Goal: Find specific page/section

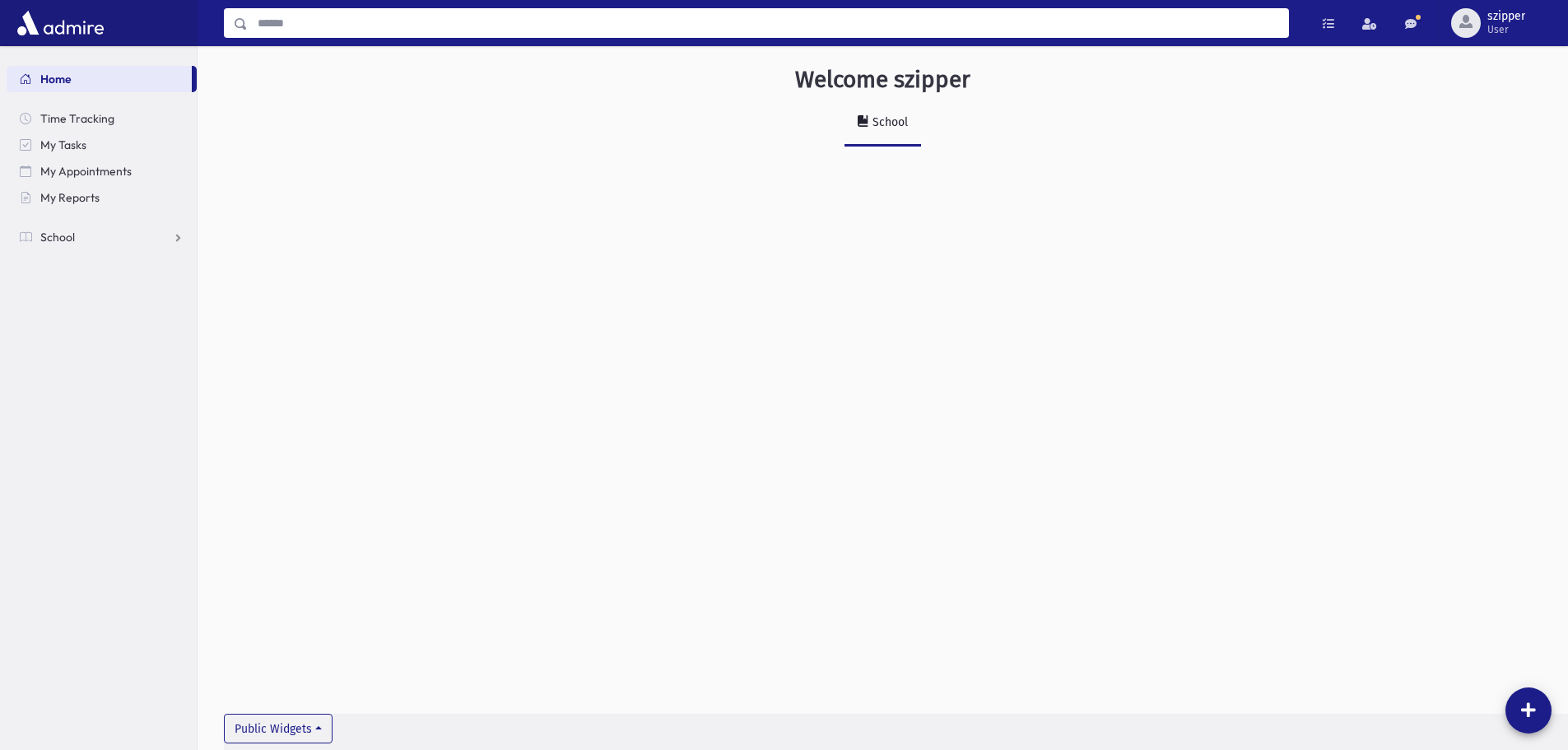
click at [382, 33] on input "Search" at bounding box center [767, 23] width 1041 height 30
type input "*******"
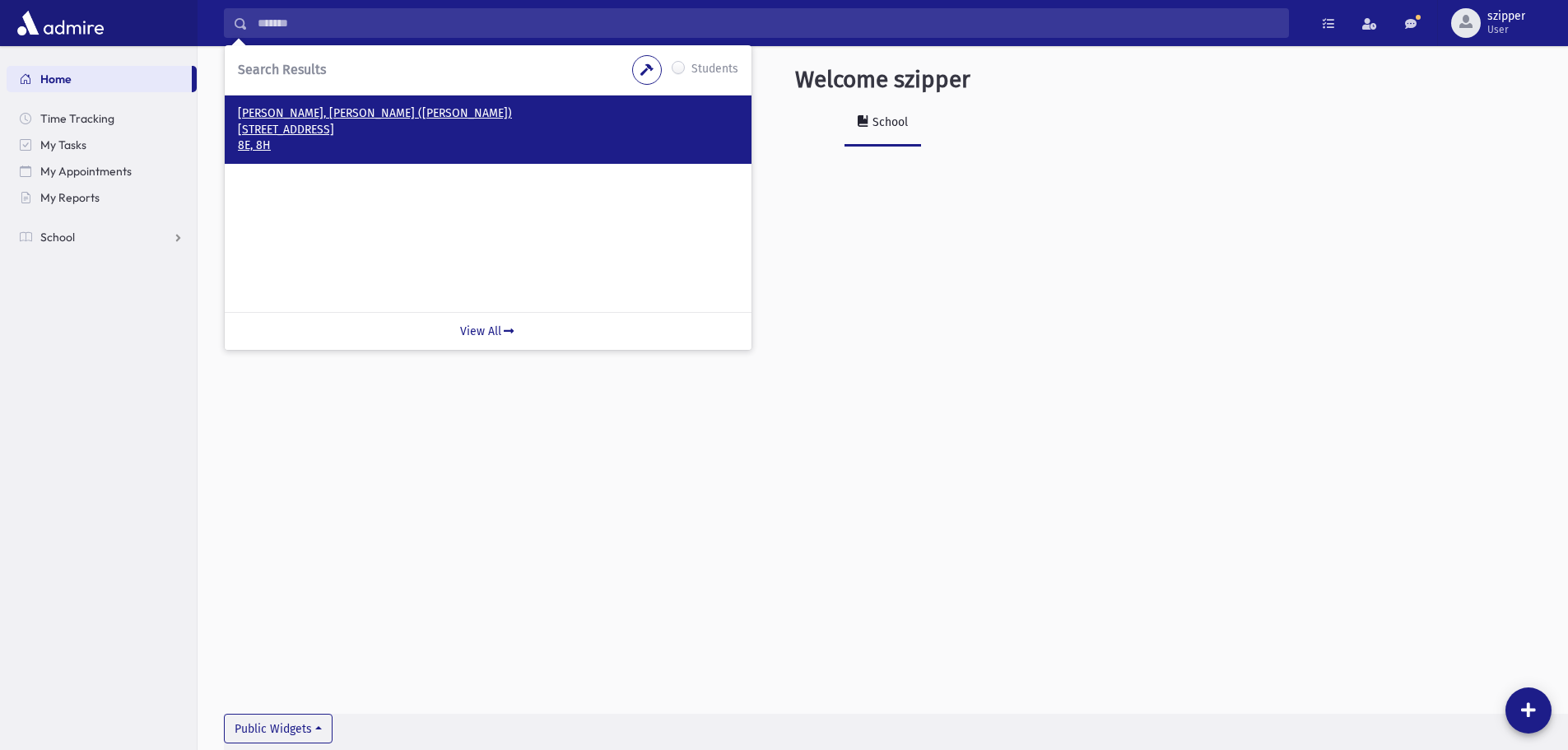
click at [389, 128] on p "[STREET_ADDRESS]" at bounding box center [488, 130] width 500 height 17
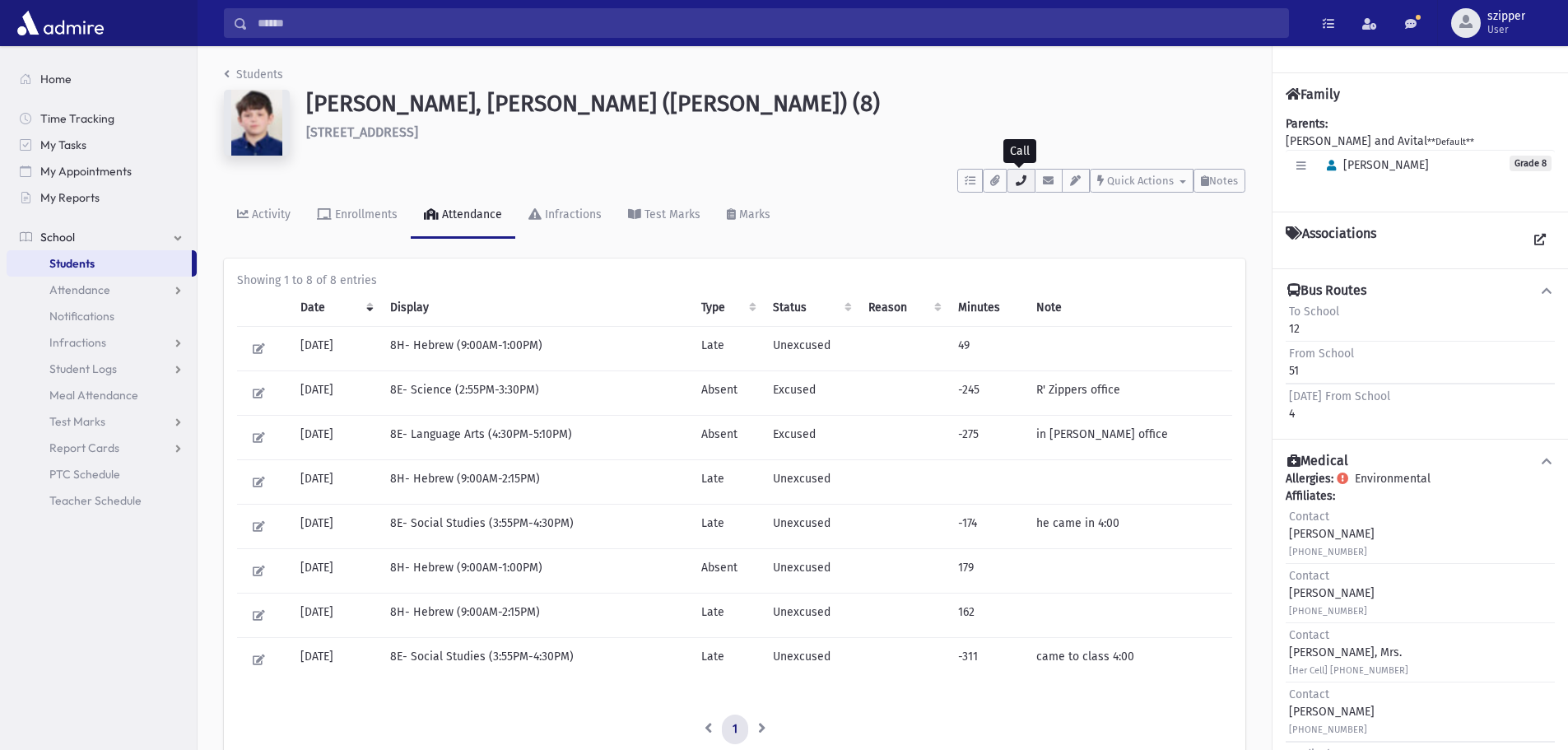
click at [1020, 185] on icon "button" at bounding box center [1020, 181] width 13 height 11
click at [1114, 91] on h1 "Vaksman, Osher Boruch (Osher) (8)" at bounding box center [776, 103] width 939 height 28
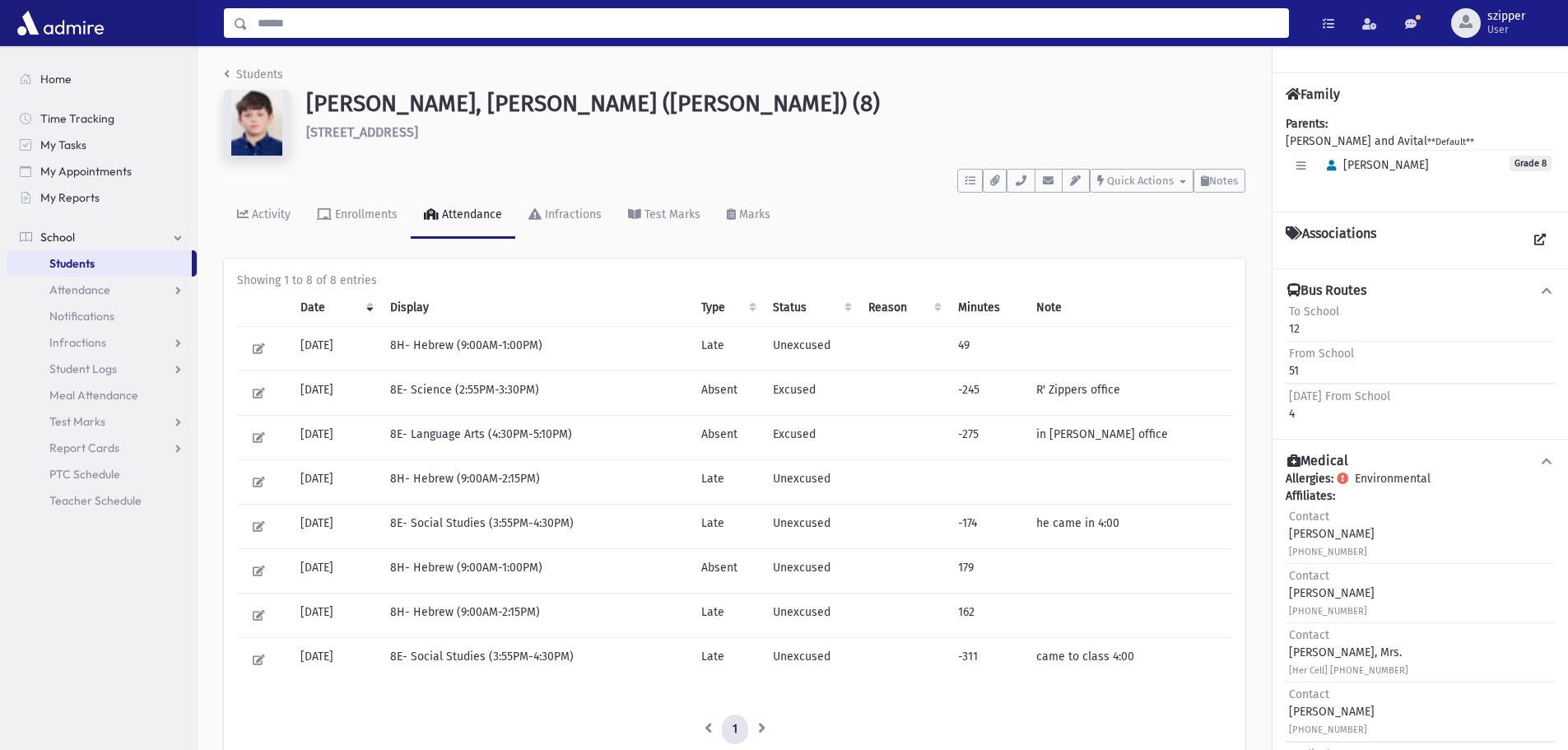
click at [994, 16] on input "Search" at bounding box center [767, 23] width 1041 height 30
click at [59, 80] on span "Home" at bounding box center [56, 79] width 32 height 15
